Goal: Task Accomplishment & Management: Complete application form

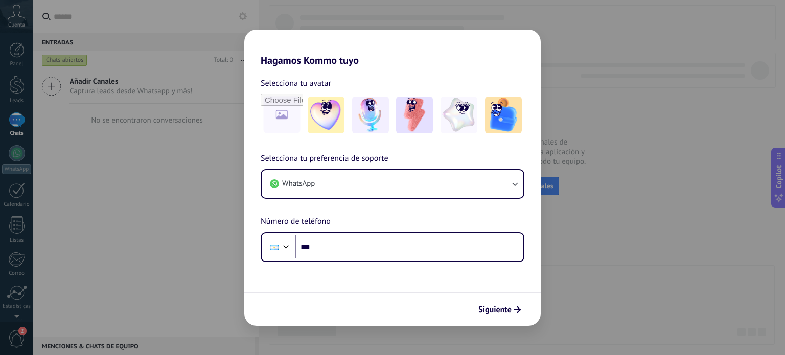
click at [622, 305] on div "Hagamos Kommo tuyo Selecciona tu avatar Selecciona tu preferencia de soporte Wh…" at bounding box center [392, 177] width 785 height 355
click at [131, 292] on div "Hagamos Kommo tuyo Selecciona tu avatar Selecciona tu preferencia de soporte Wh…" at bounding box center [392, 177] width 785 height 355
click at [494, 319] on div "Siguiente" at bounding box center [392, 309] width 296 height 34
click at [502, 313] on span "Siguiente" at bounding box center [494, 309] width 33 height 7
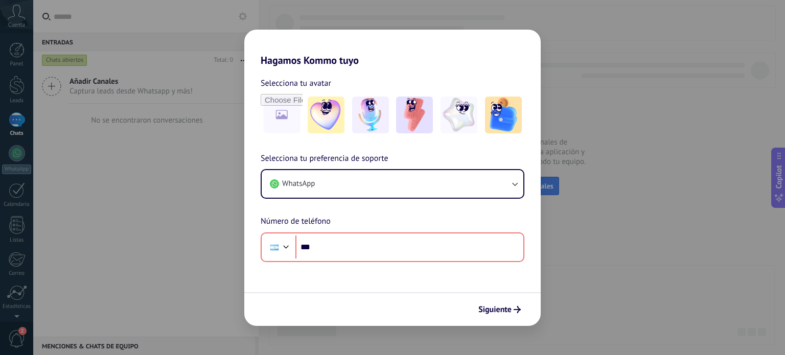
click at [120, 192] on div "Hagamos Kommo tuyo Selecciona tu avatar Selecciona tu preferencia de soporte Wh…" at bounding box center [392, 177] width 785 height 355
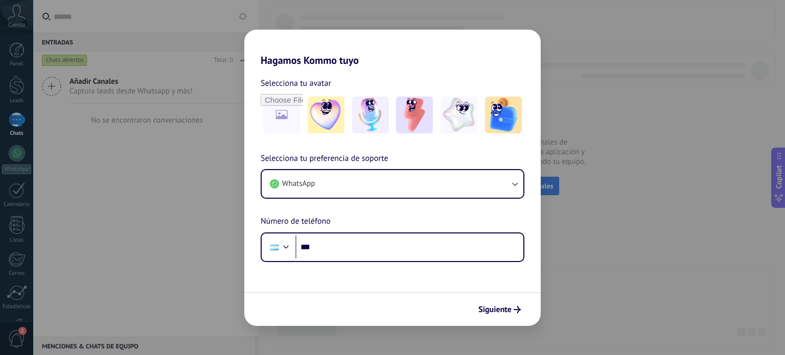
click at [109, 225] on div "Hagamos Kommo tuyo Selecciona tu avatar Selecciona tu preferencia de soporte Wh…" at bounding box center [392, 177] width 785 height 355
